Goal: Find specific page/section: Find specific page/section

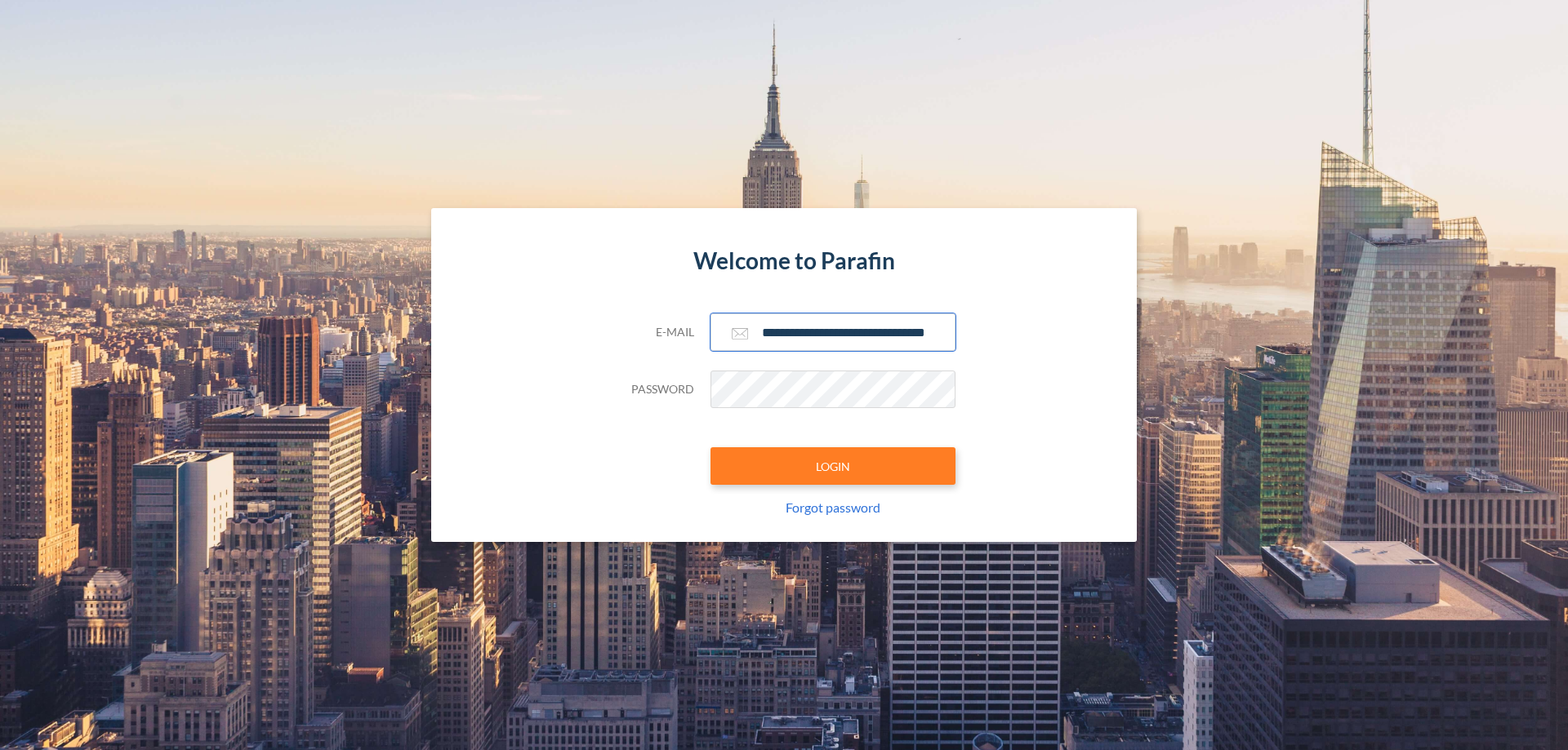
type input "**********"
click at [833, 466] on button "LOGIN" at bounding box center [833, 466] width 245 height 38
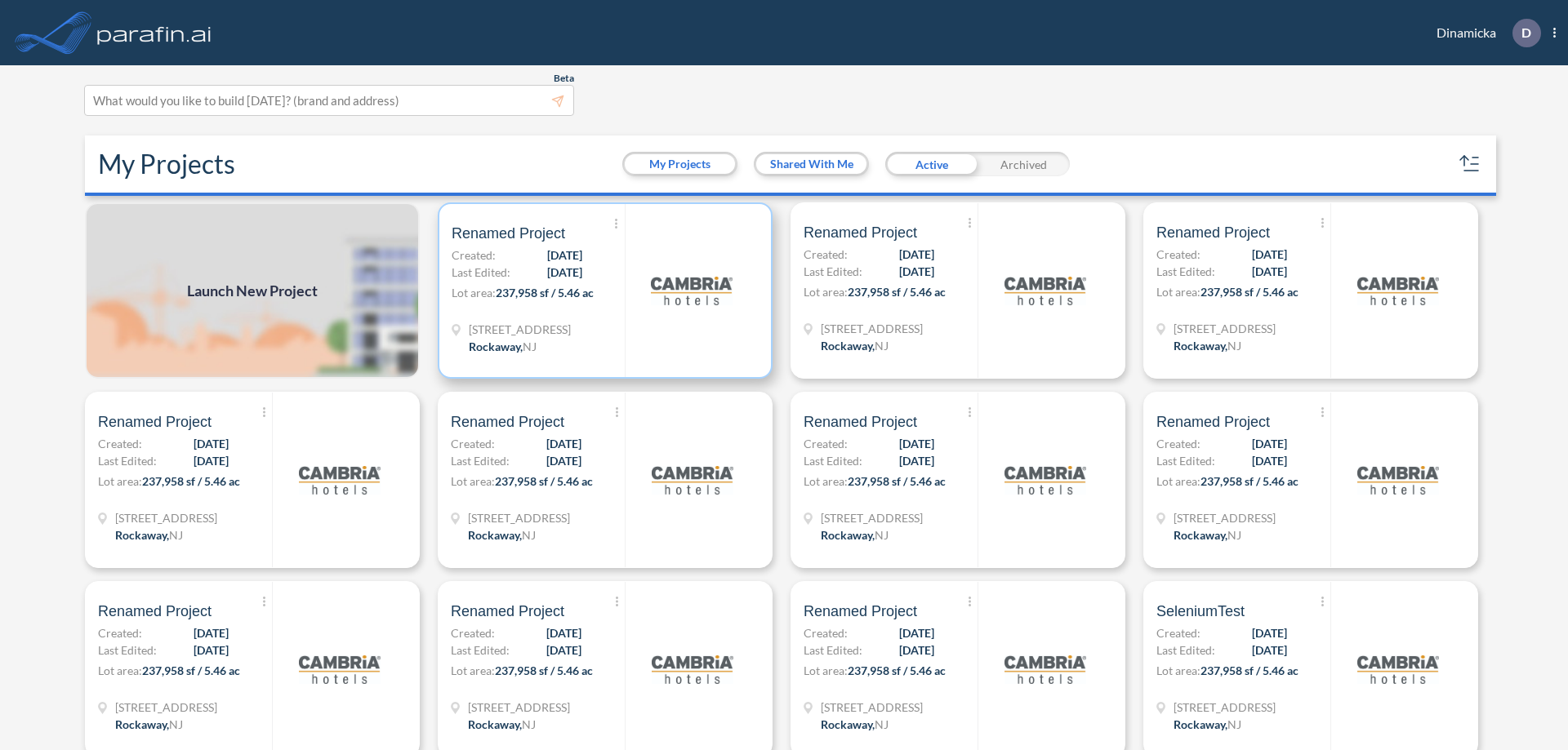
scroll to position [4, 0]
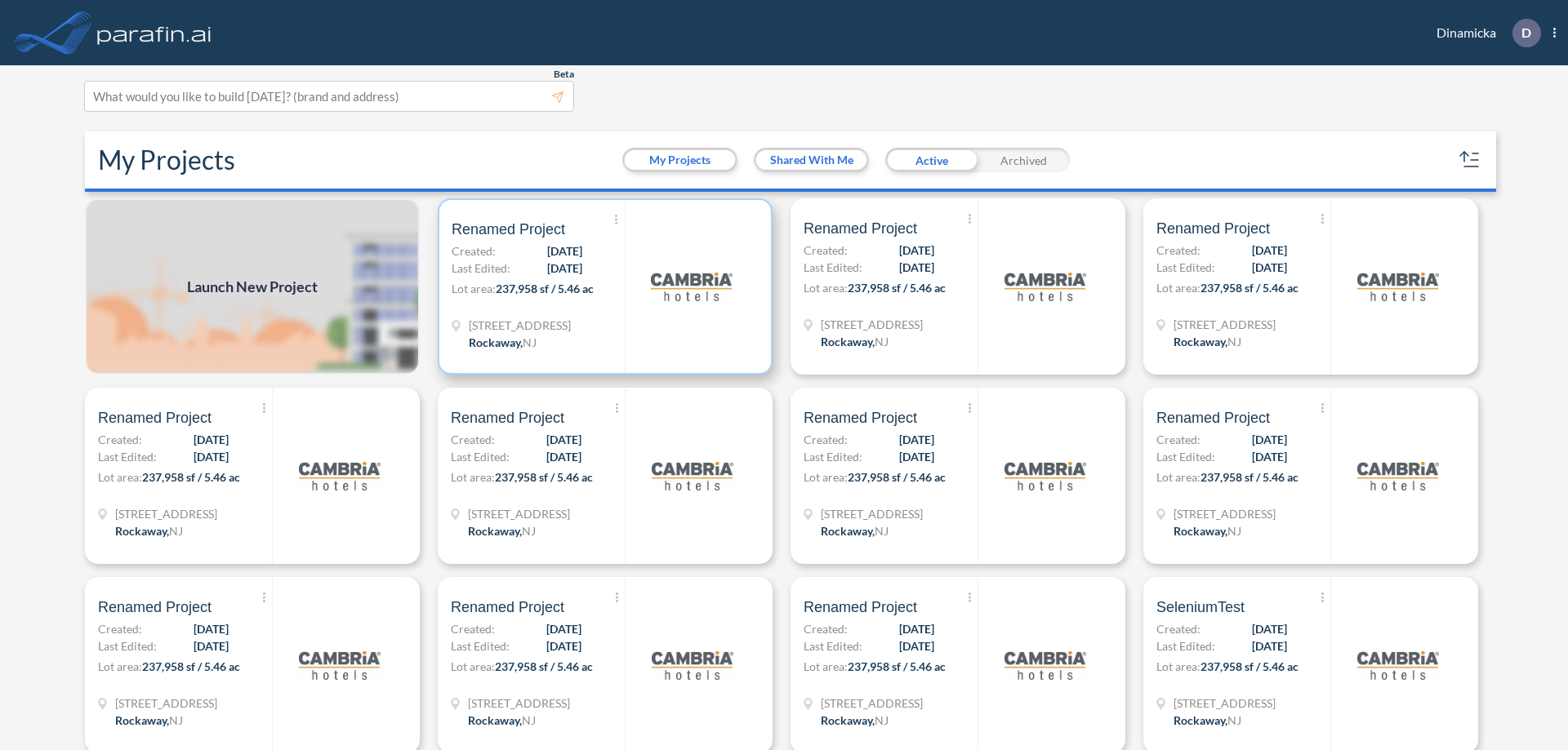
click at [602, 286] on p "Lot area: 237,958 sf / 5.46 ac" at bounding box center [538, 292] width 173 height 24
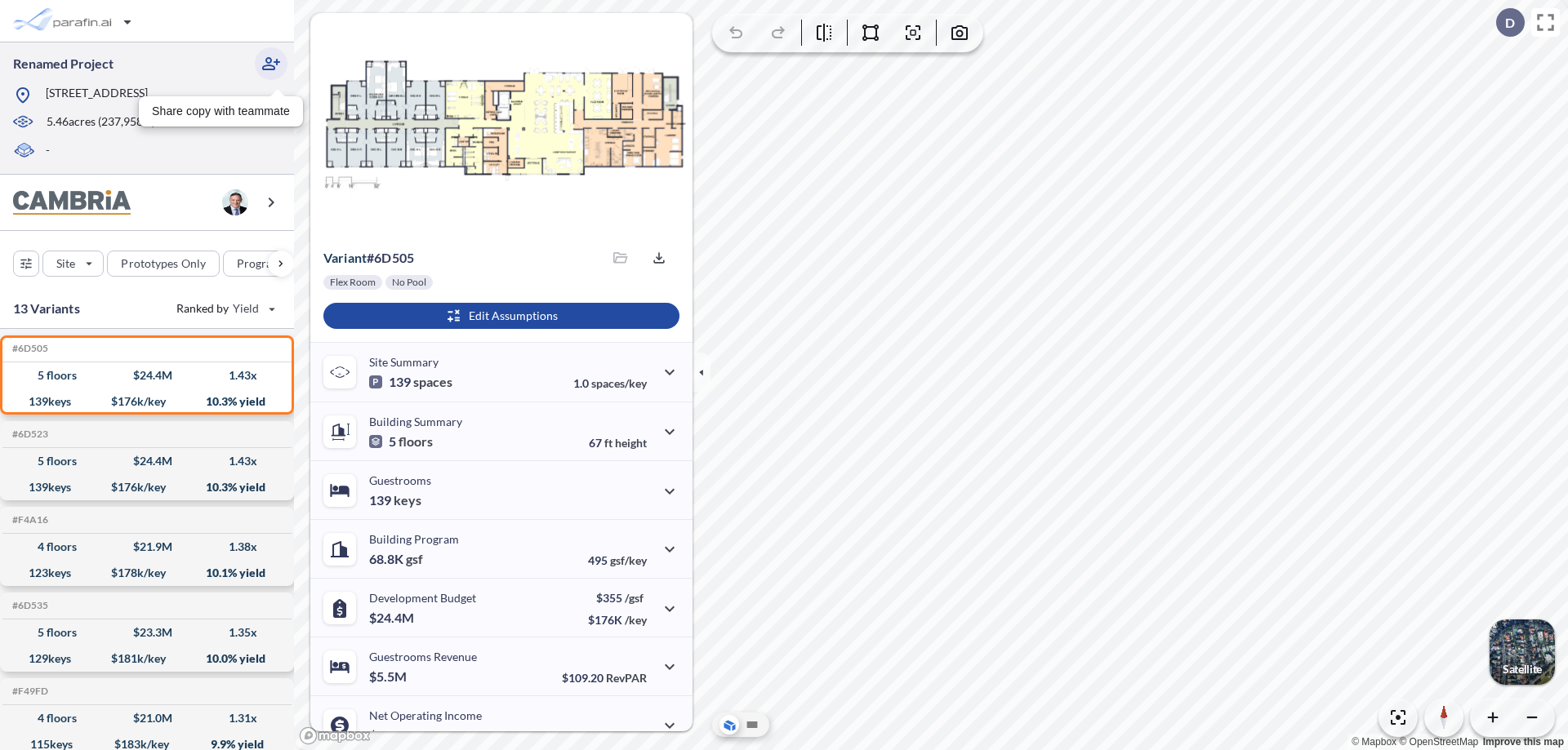
click at [271, 63] on icon "button" at bounding box center [271, 63] width 19 height 19
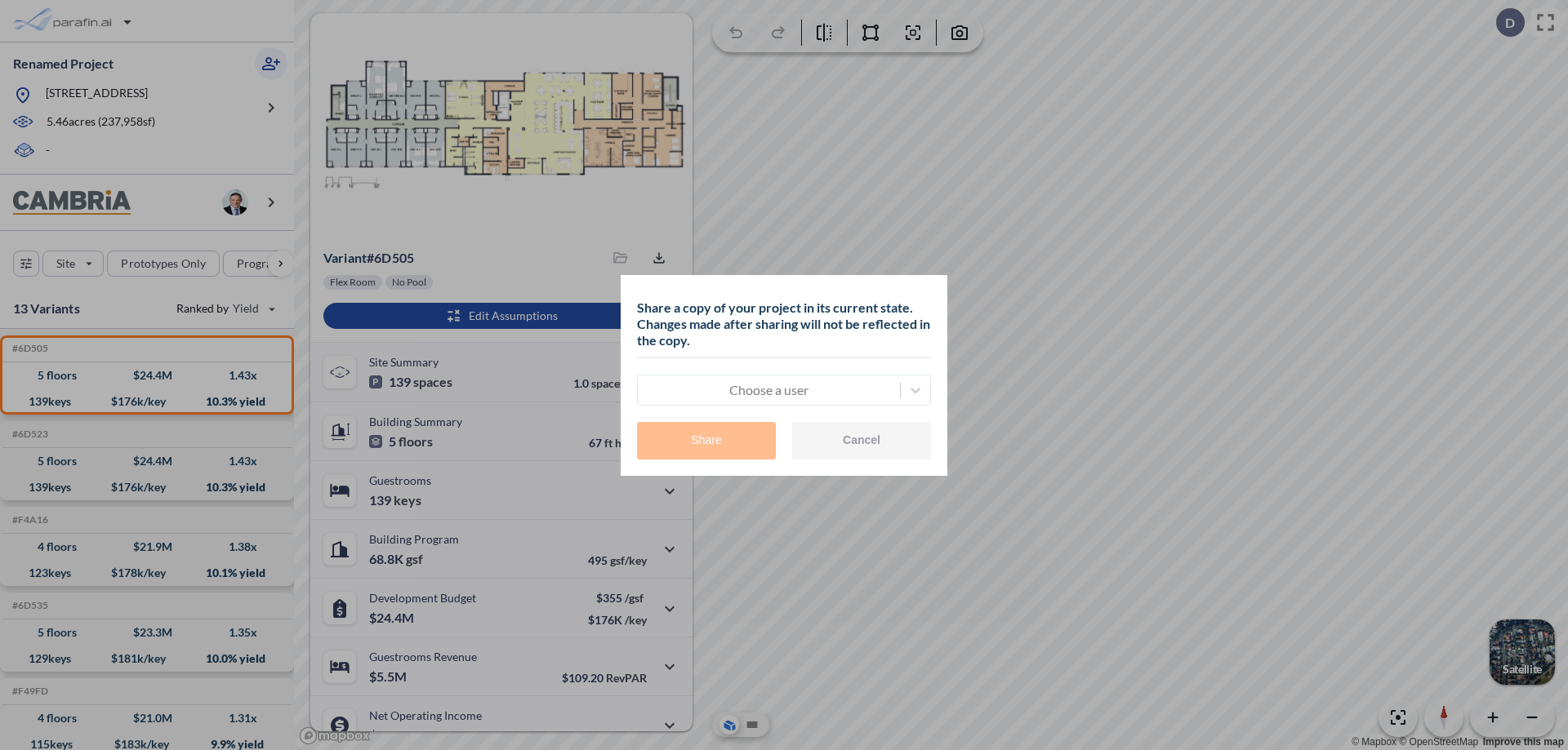
click at [769, 390] on div at bounding box center [769, 390] width 246 height 19
